Goal: Find specific page/section: Find specific page/section

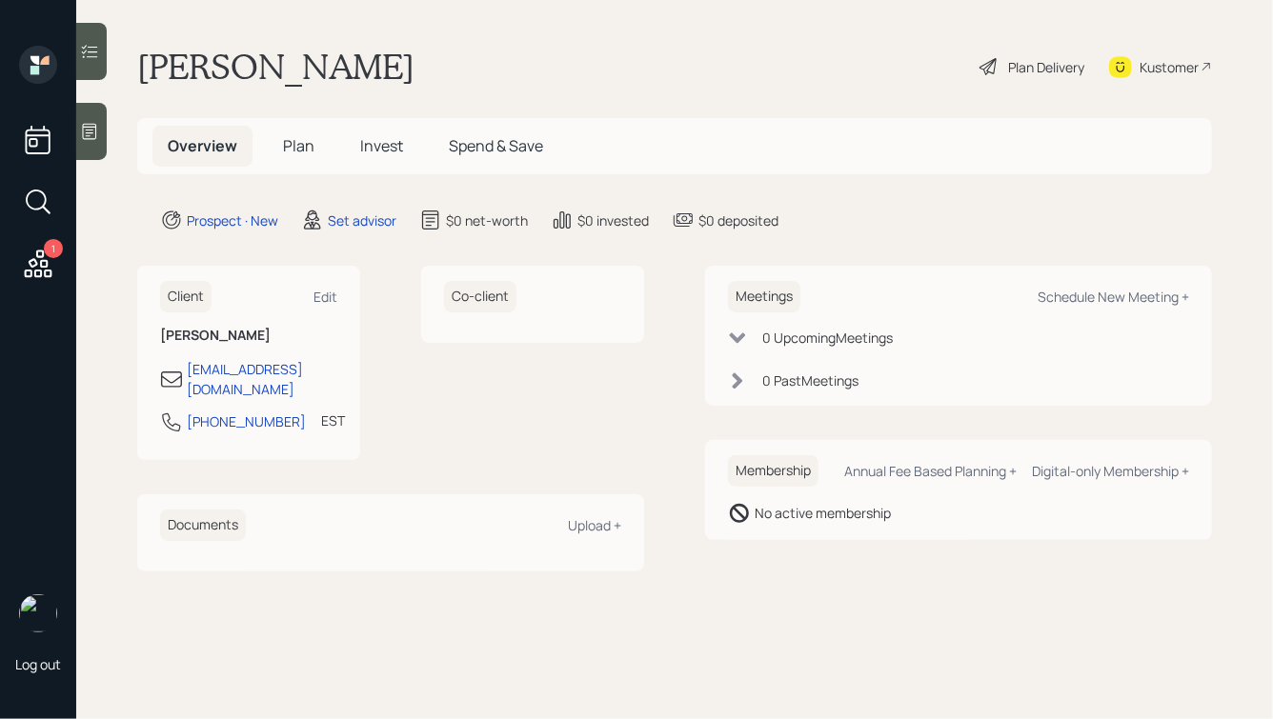
drag, startPoint x: 433, startPoint y: 68, endPoint x: 243, endPoint y: 62, distance: 189.7
click at [247, 62] on div "[PERSON_NAME] Plan Delivery Kustomer" at bounding box center [674, 67] width 1075 height 42
click at [243, 62] on h1 "[PERSON_NAME]" at bounding box center [275, 67] width 277 height 42
click at [86, 137] on icon at bounding box center [89, 131] width 19 height 19
